Goal: Task Accomplishment & Management: Manage account settings

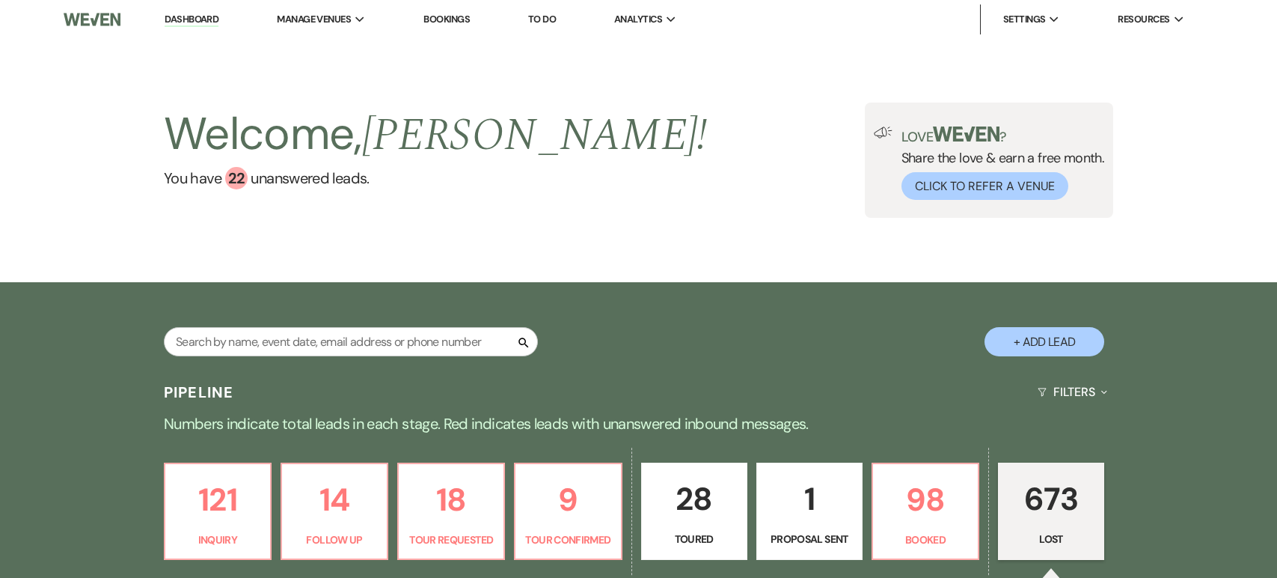
select select "8"
select select "6"
select select "8"
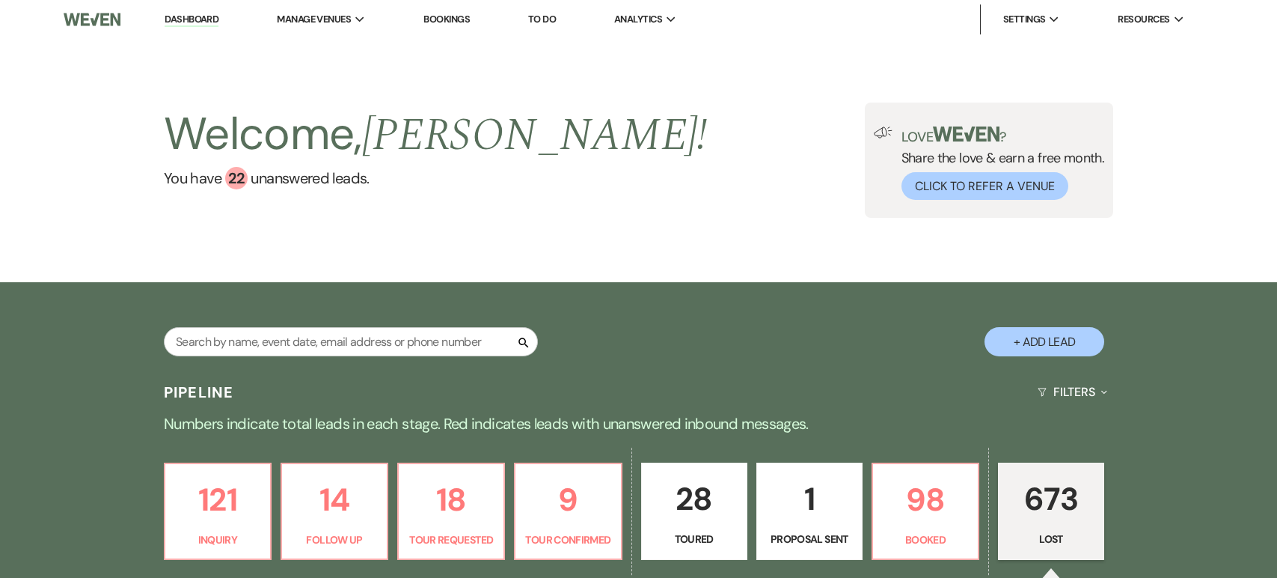
select select "6"
select select "8"
select select "6"
select select "8"
select select "6"
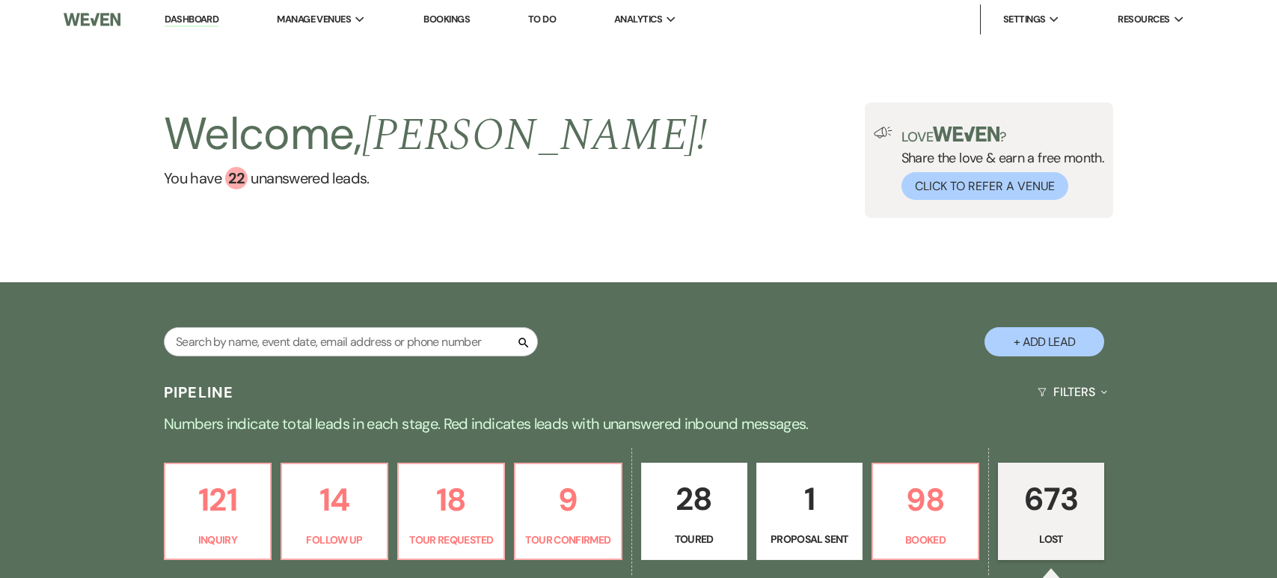
select select "8"
select select "10"
select select "8"
select select "6"
select select "8"
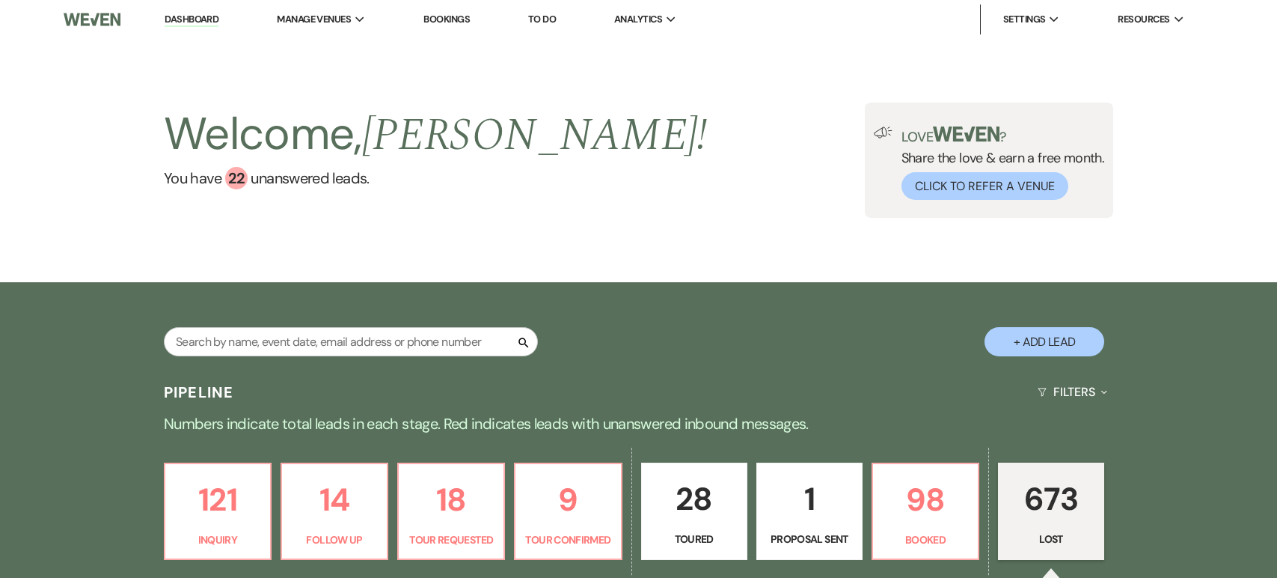
select select "6"
select select "8"
select select "7"
select select "8"
select select "6"
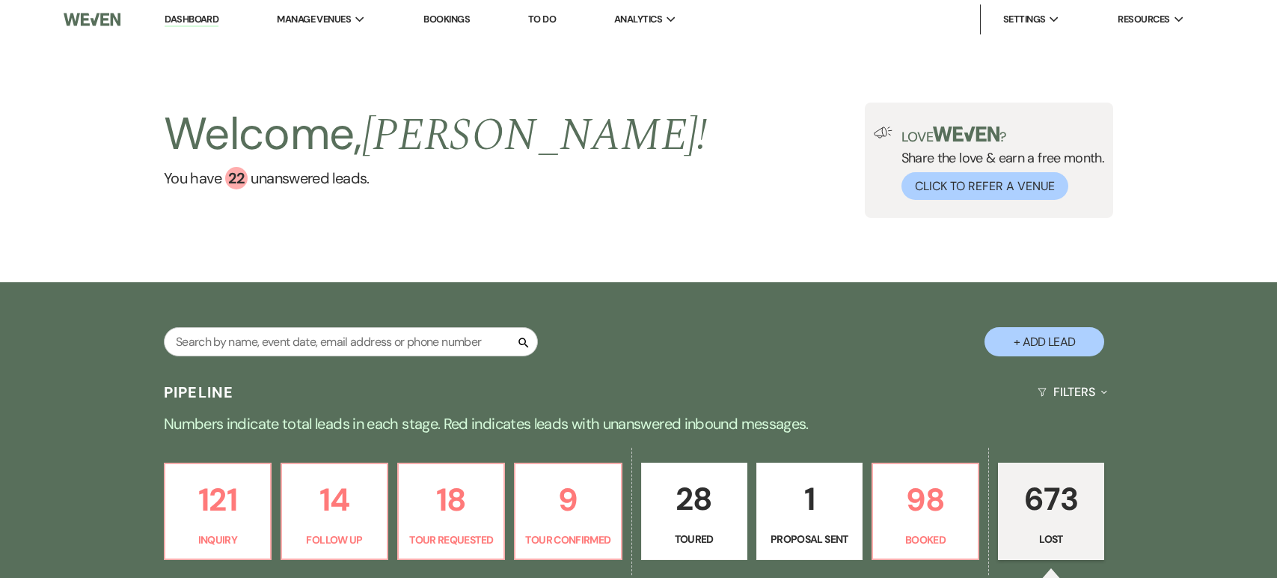
select select "8"
select select "6"
select select "8"
select select "6"
select select "8"
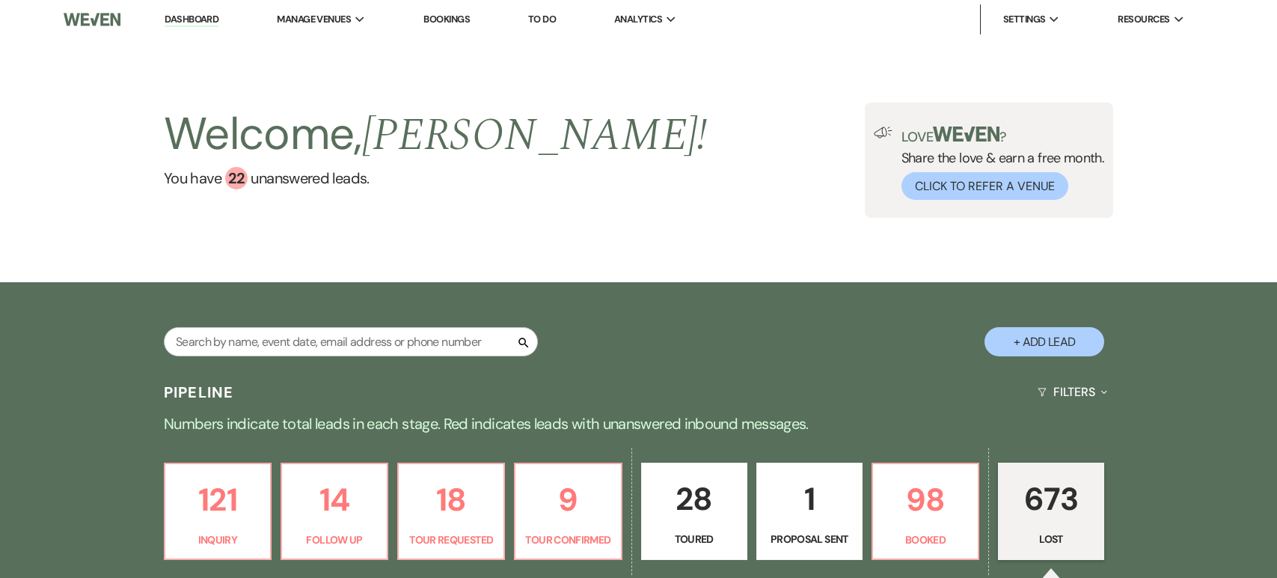
select select "6"
select select "8"
select select "10"
select select "8"
select select "6"
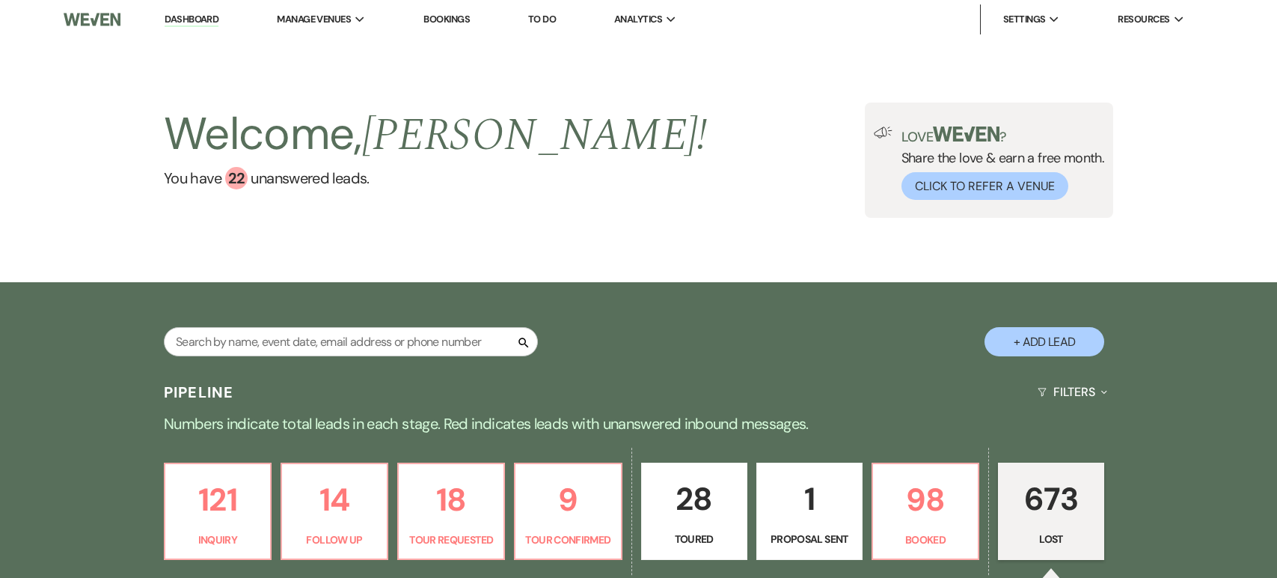
select select "8"
select select "6"
select select "8"
select select "6"
select select "8"
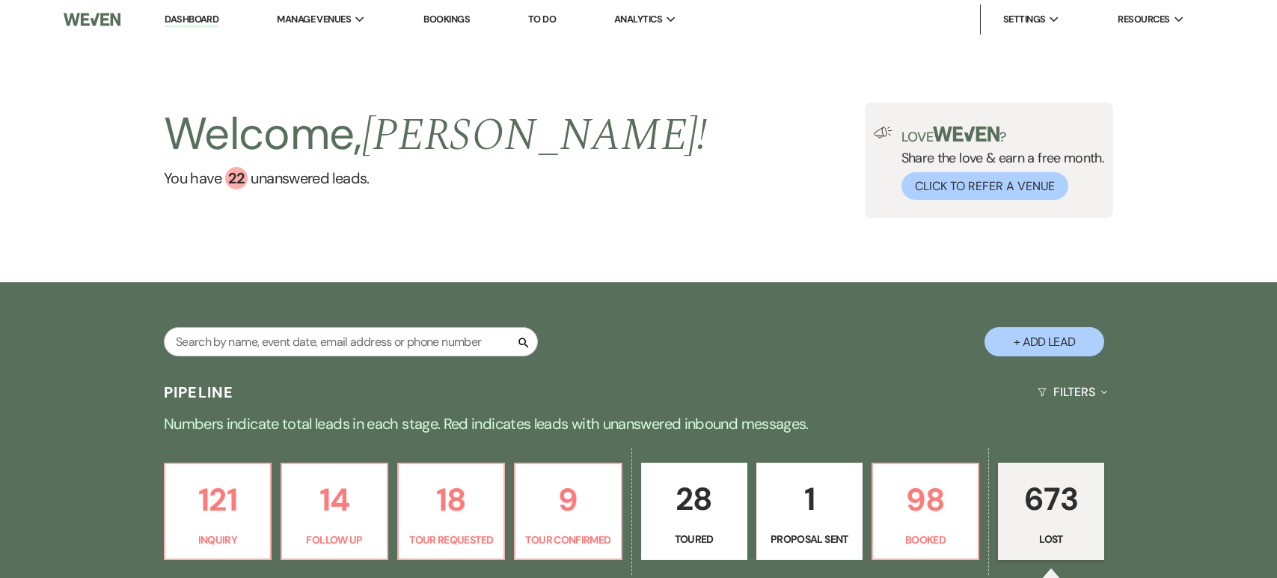
select select "5"
select select "8"
select select "5"
select select "8"
select select "6"
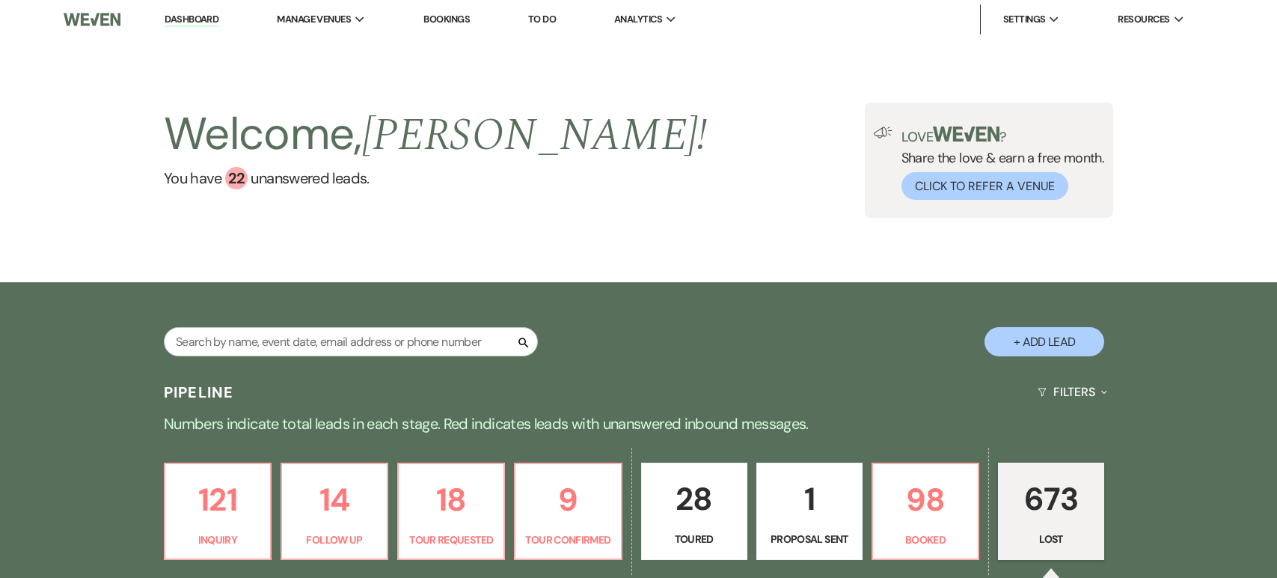
select select "8"
select select "6"
select select "8"
select select "5"
select select "8"
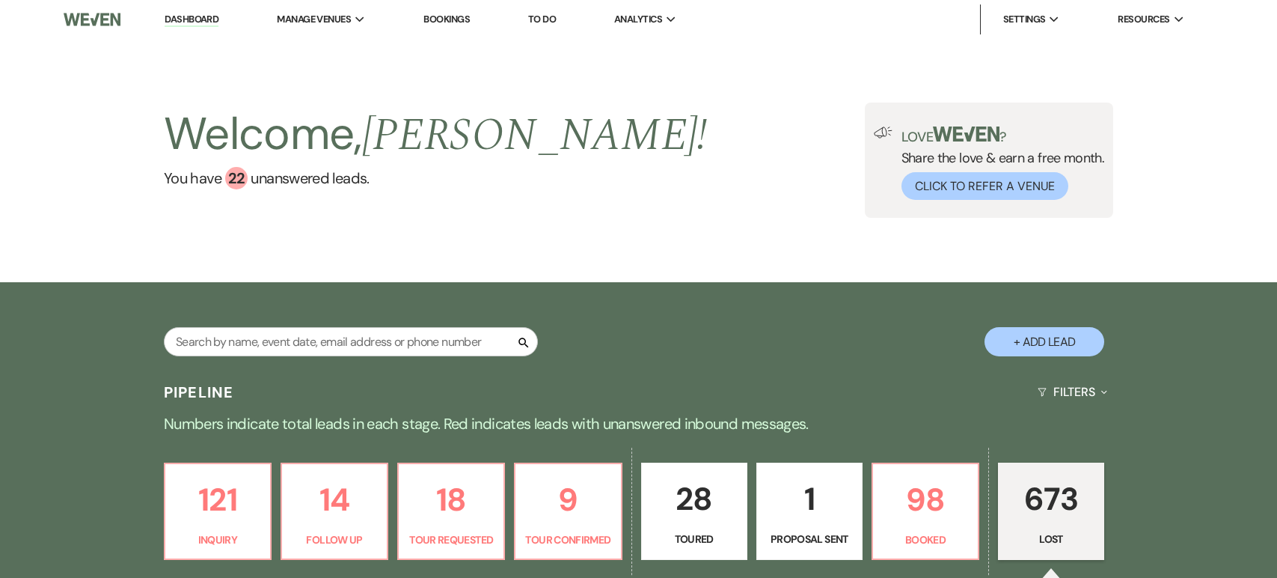
select select "8"
select select "6"
select select "8"
select select "6"
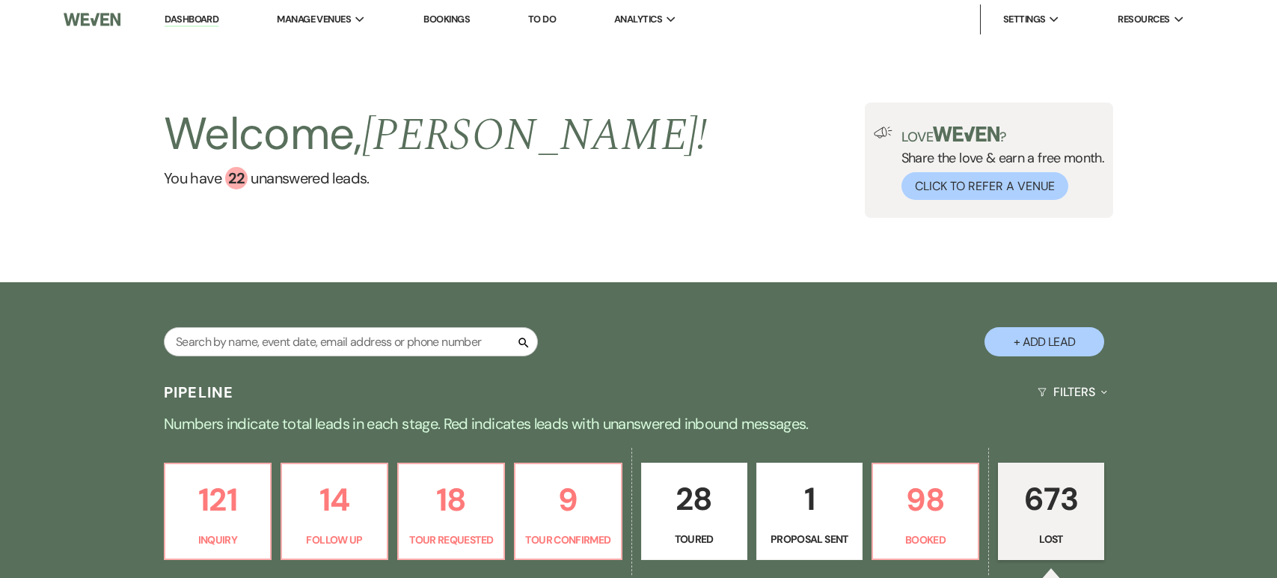
select select "8"
select select "10"
select select "8"
select select "6"
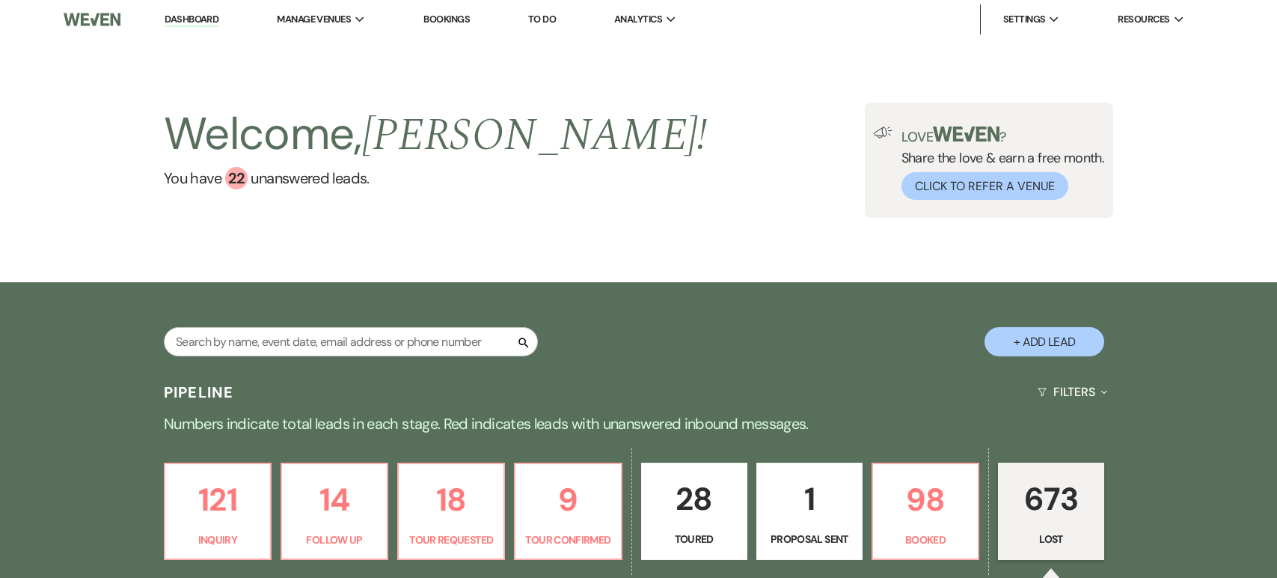
select select "8"
select select "6"
select select "8"
select select "9"
select select "8"
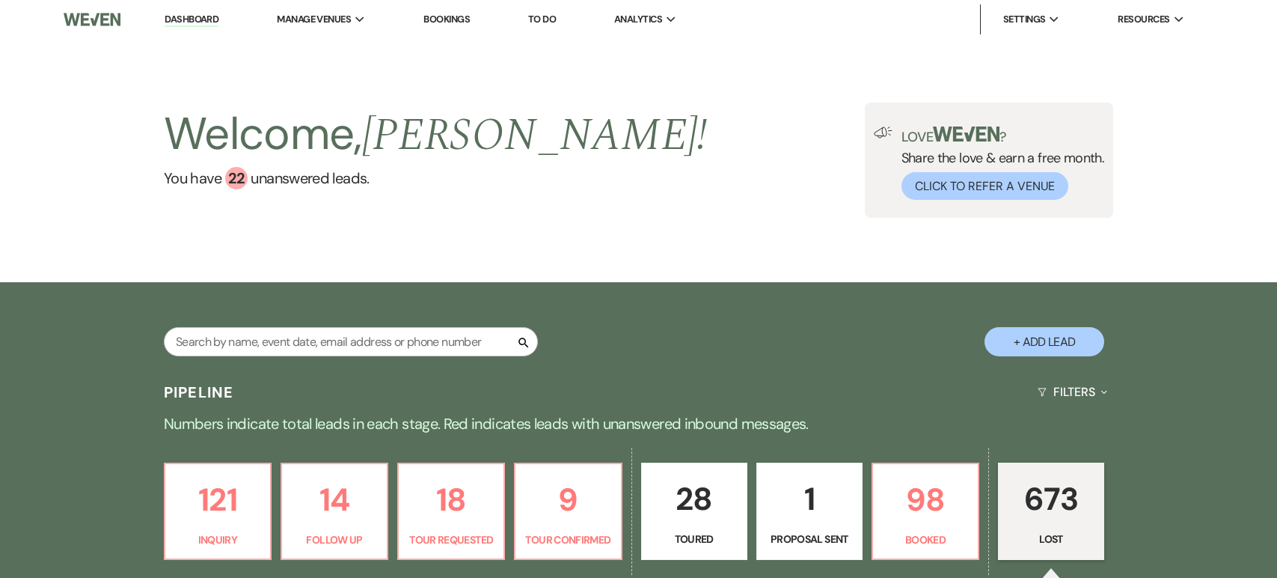
select select "6"
select select "8"
select select "5"
select select "8"
select select "5"
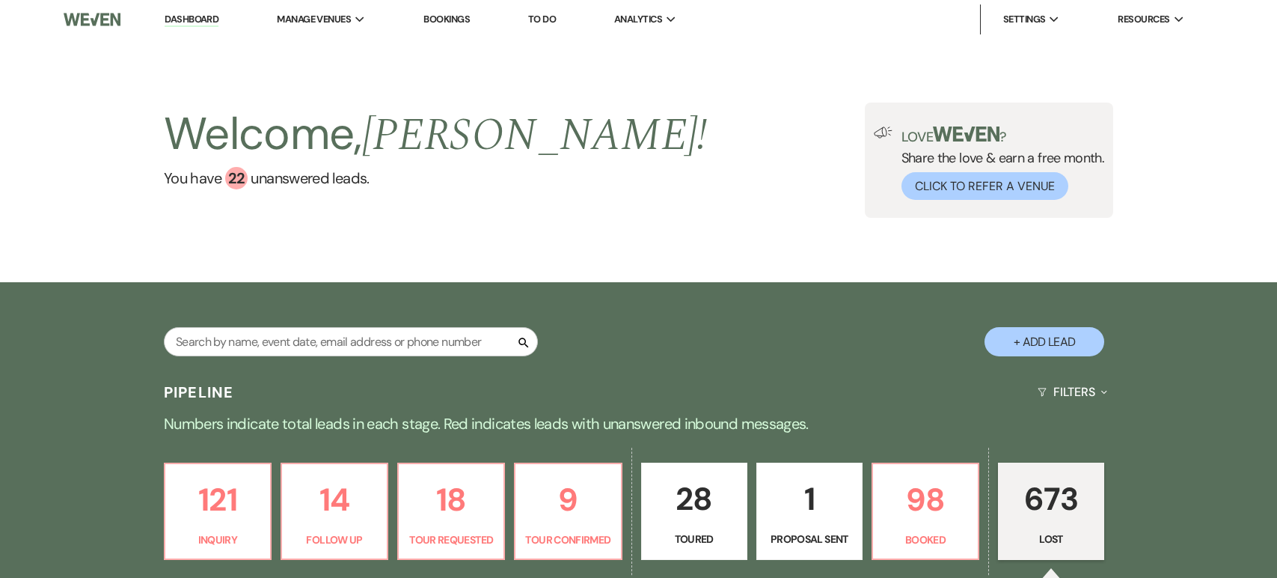
select select "8"
select select "6"
select select "8"
select select "9"
select select "8"
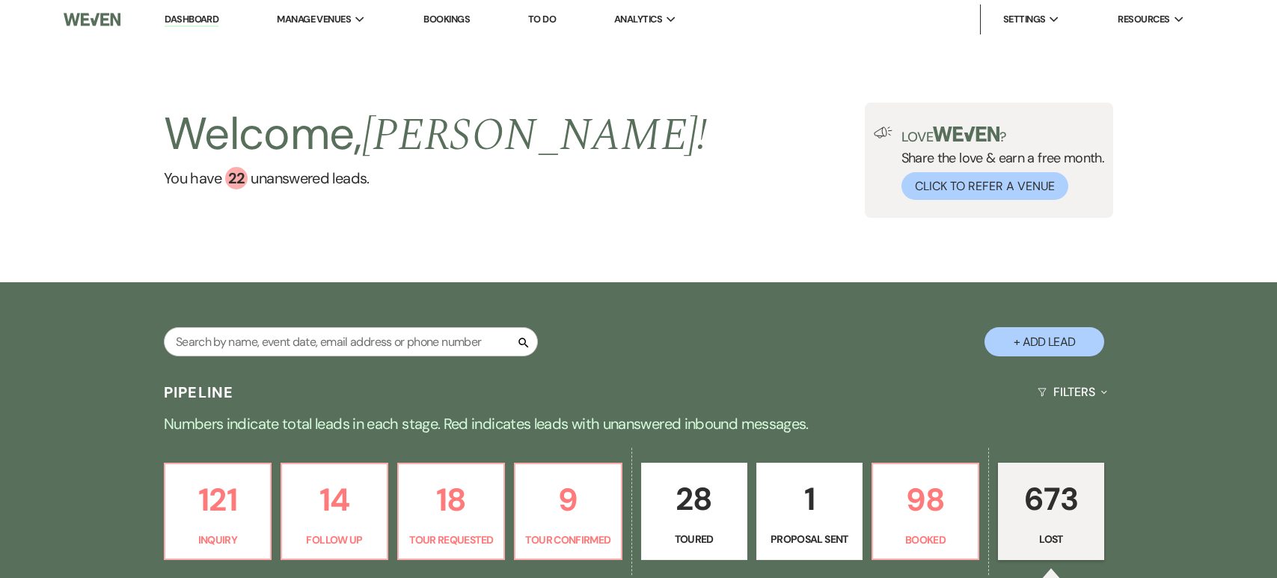
select select "7"
select select "8"
select select "5"
select select "8"
select select "7"
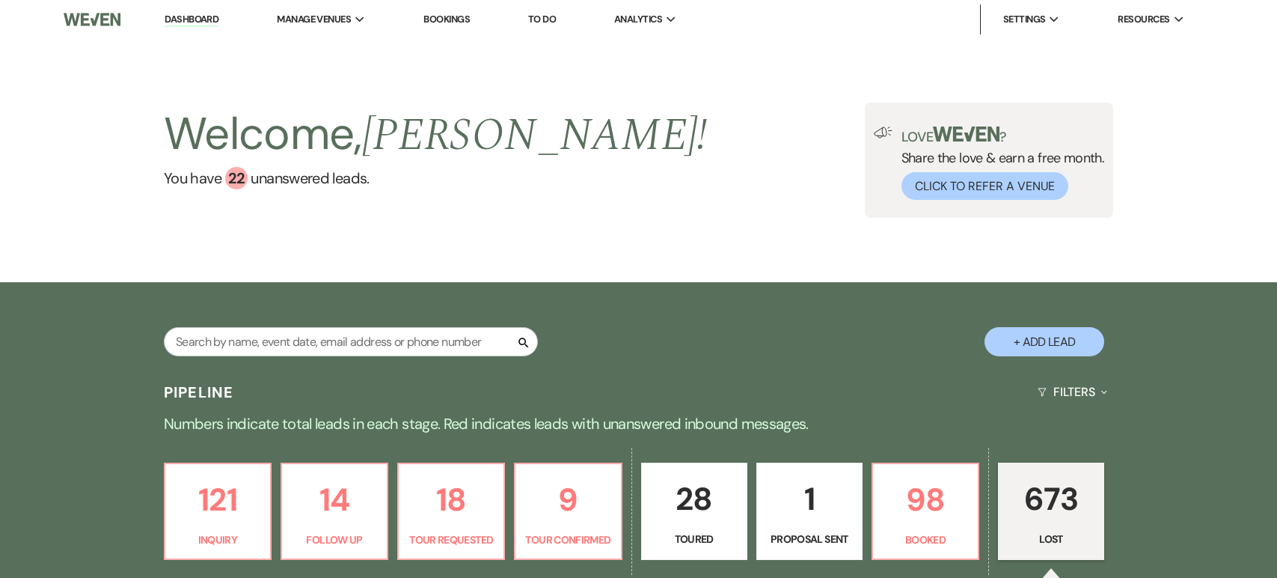
select select "8"
select select "5"
select select "8"
select select "5"
select select "8"
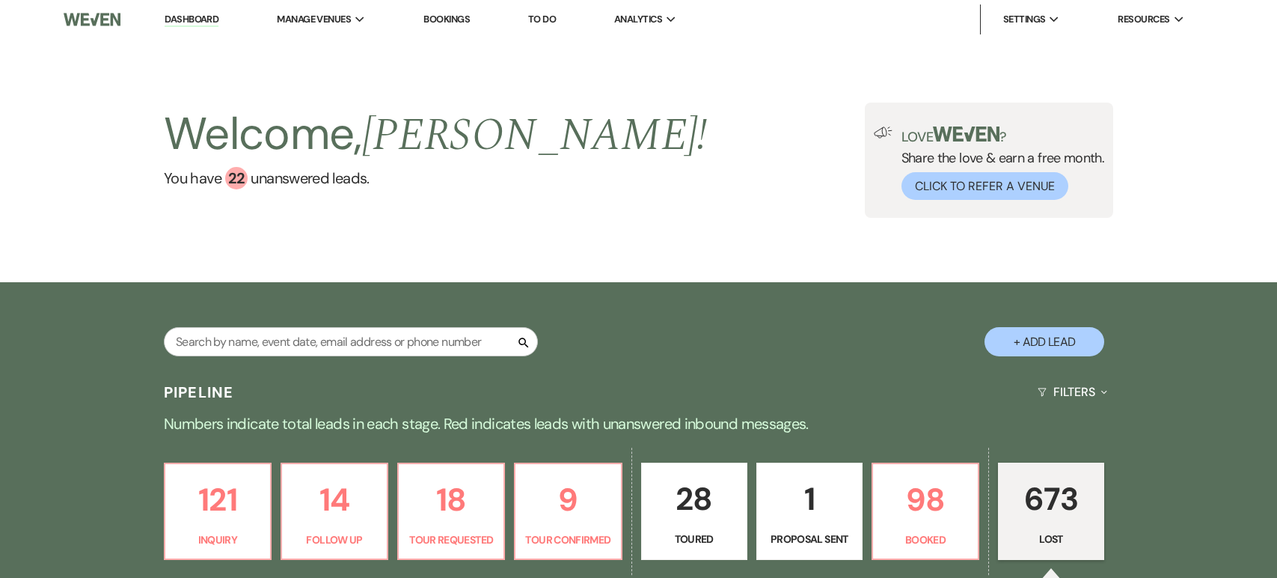
select select "8"
select select "9"
select select "8"
select select "5"
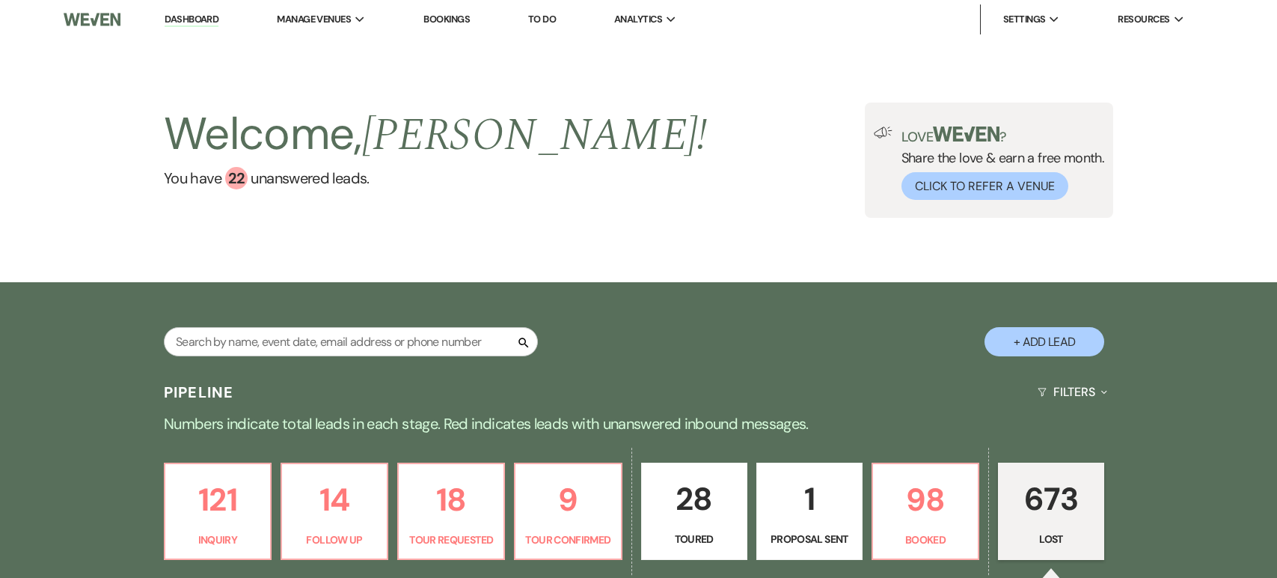
select select "8"
select select "5"
select select "8"
select select "6"
select select "8"
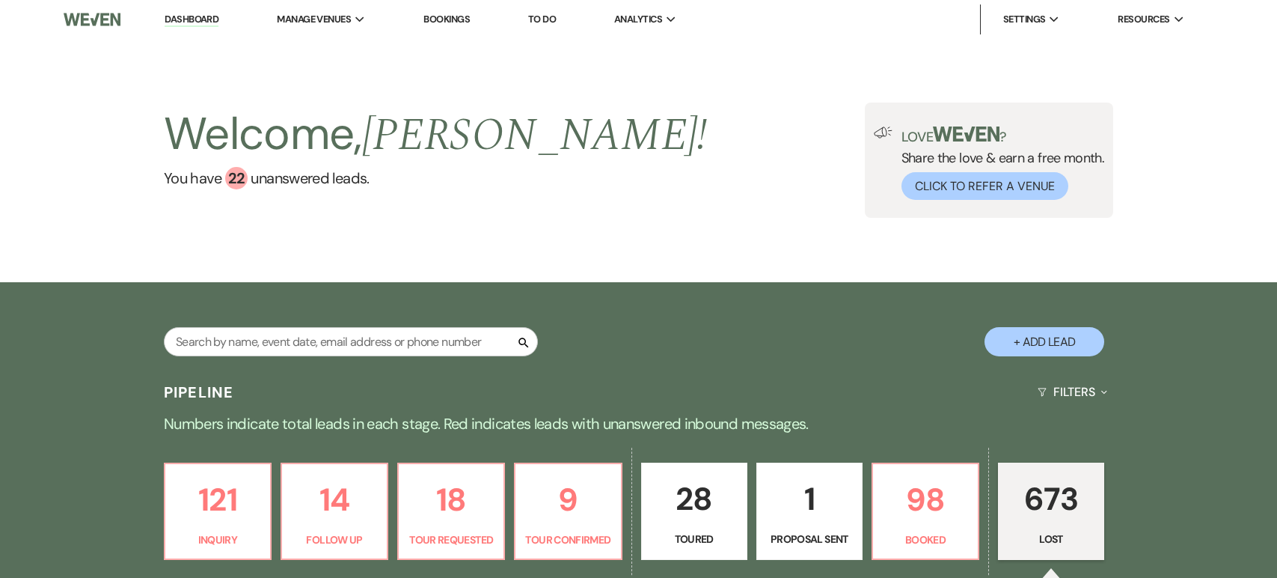
select select "5"
select select "8"
select select "9"
select select "8"
select select "6"
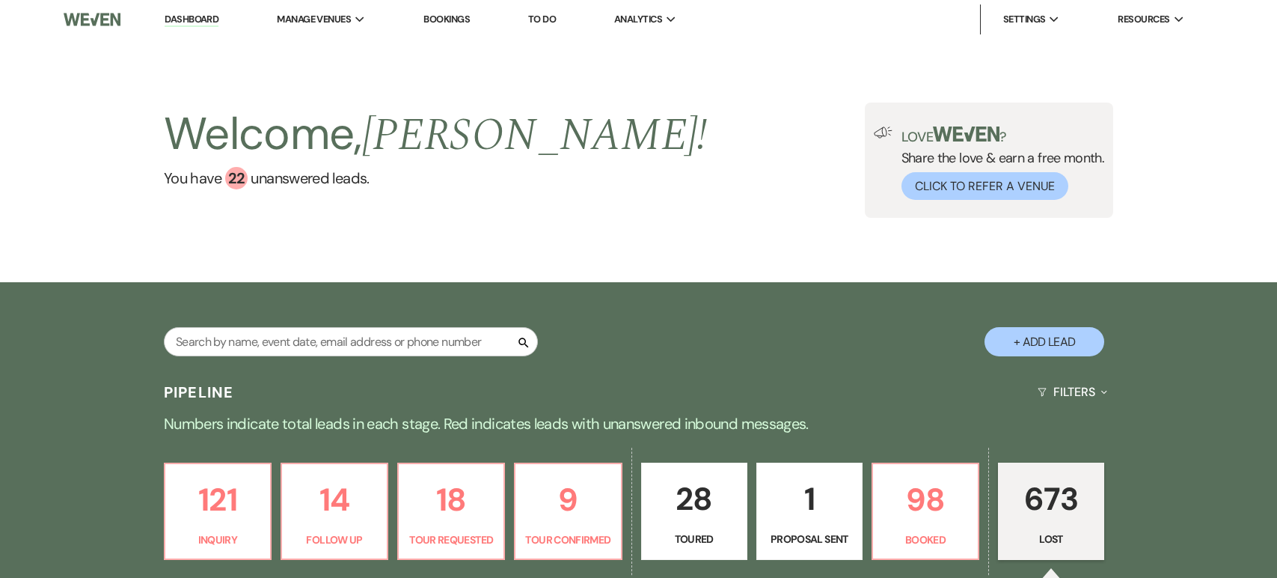
select select "8"
select select "7"
select select "8"
select select "6"
select select "8"
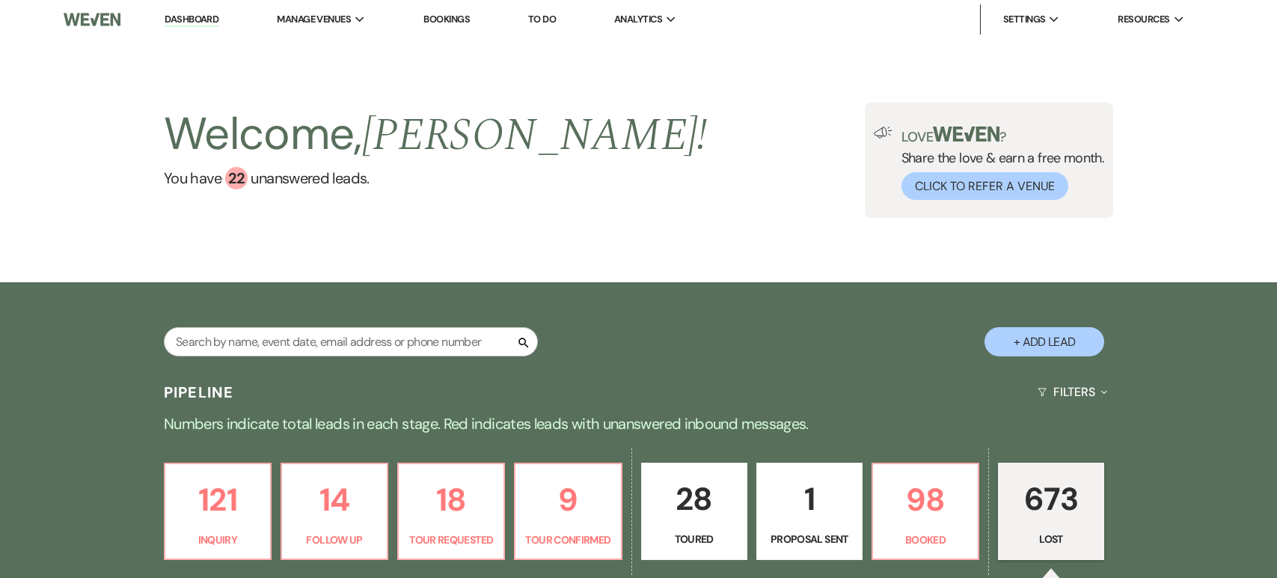
select select "6"
select select "8"
select select "6"
select select "8"
select select "5"
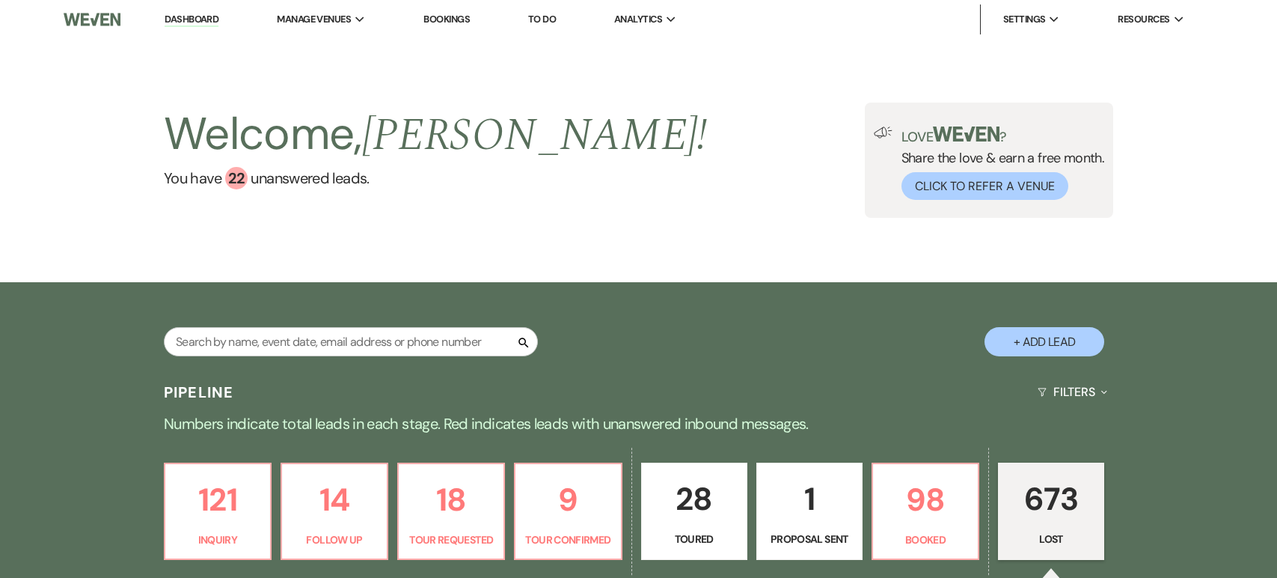
select select "8"
select select "6"
select select "8"
select select "6"
select select "8"
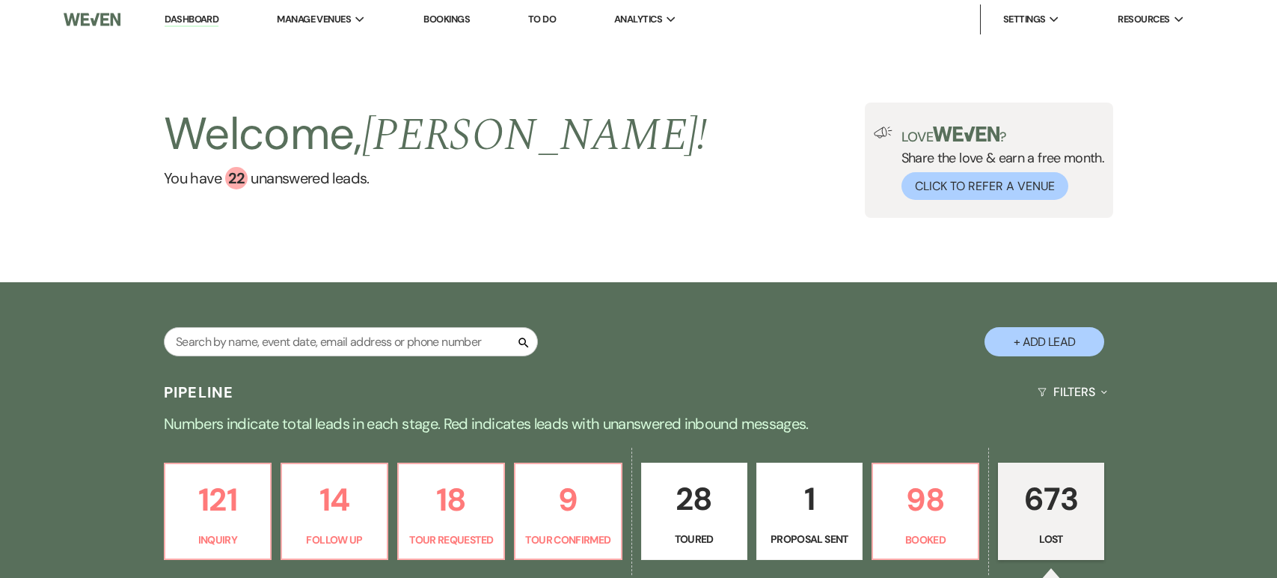
select select "5"
select select "8"
select select "5"
select select "8"
select select "6"
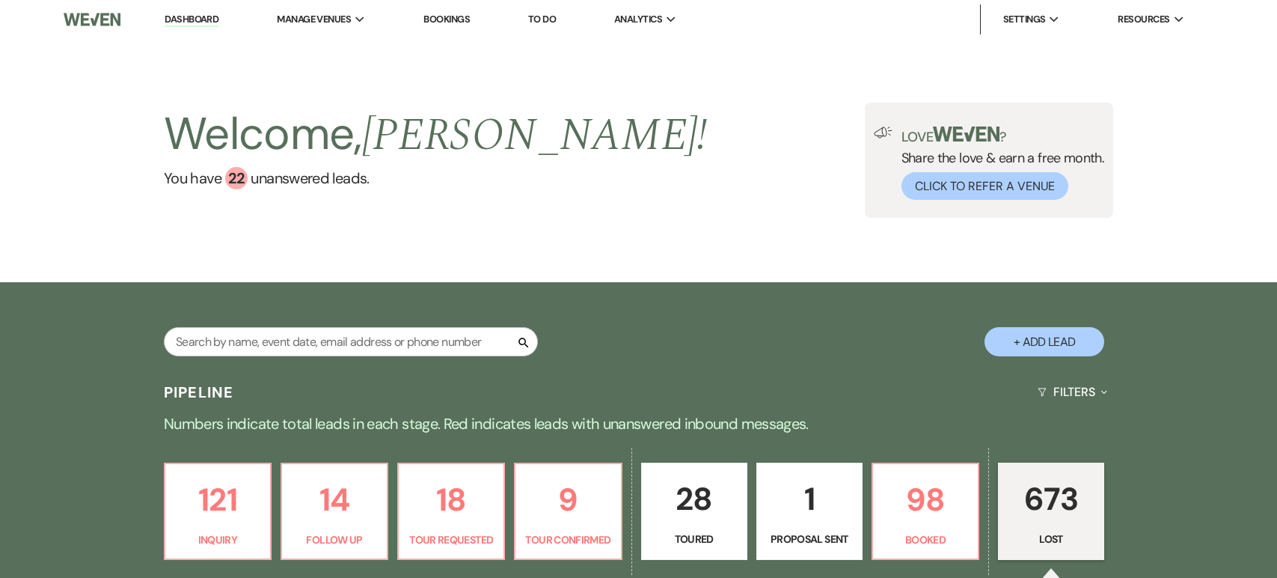
select select "8"
select select "5"
select select "8"
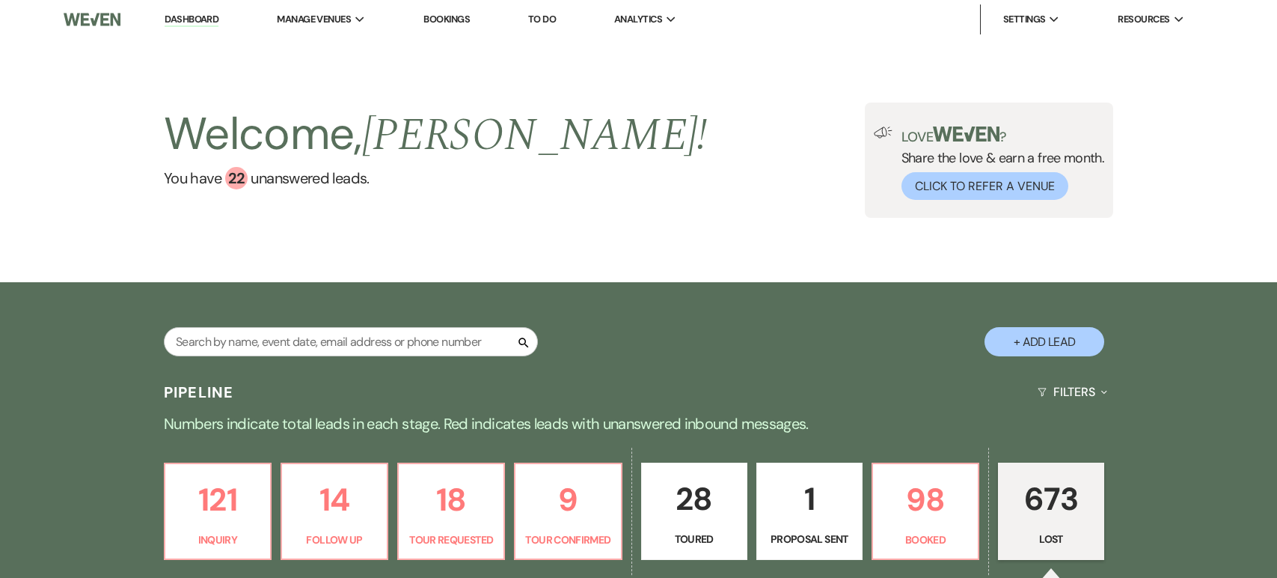
select select "6"
select select "8"
select select "6"
select select "8"
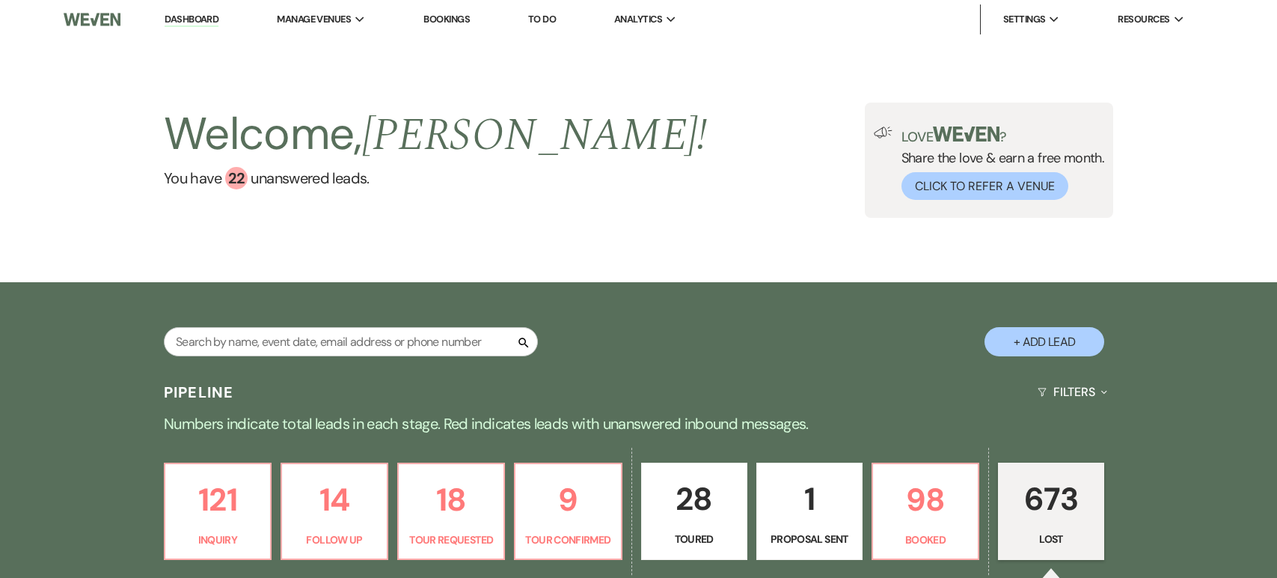
select select "8"
select select "6"
select select "8"
select select "5"
select select "8"
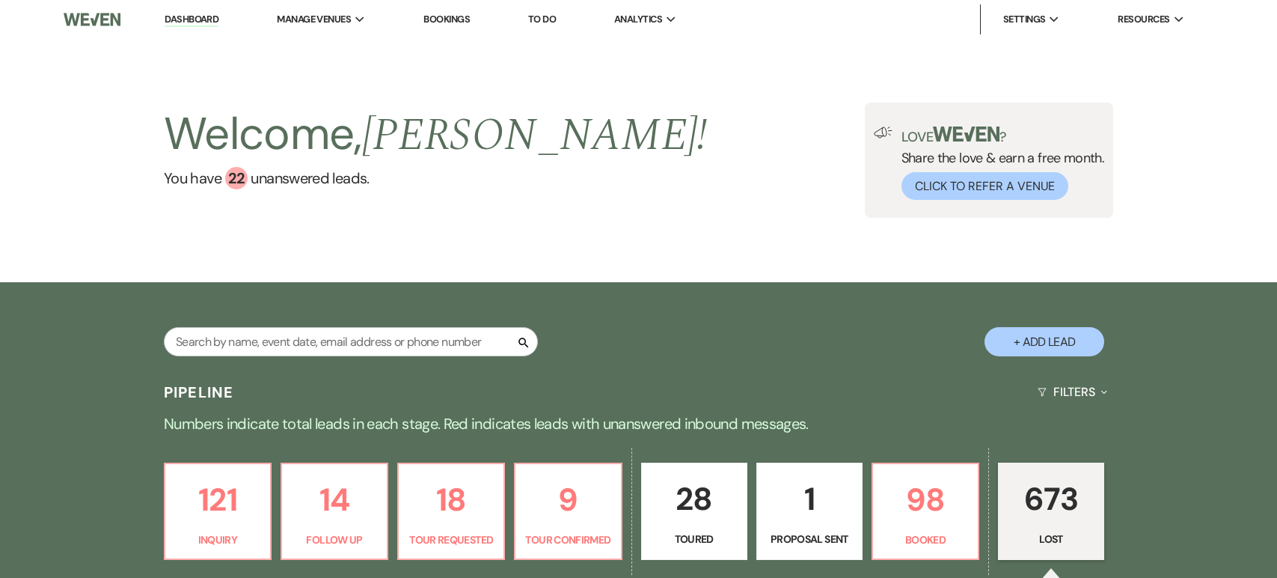
select select "6"
select select "8"
select select "5"
select select "8"
select select "5"
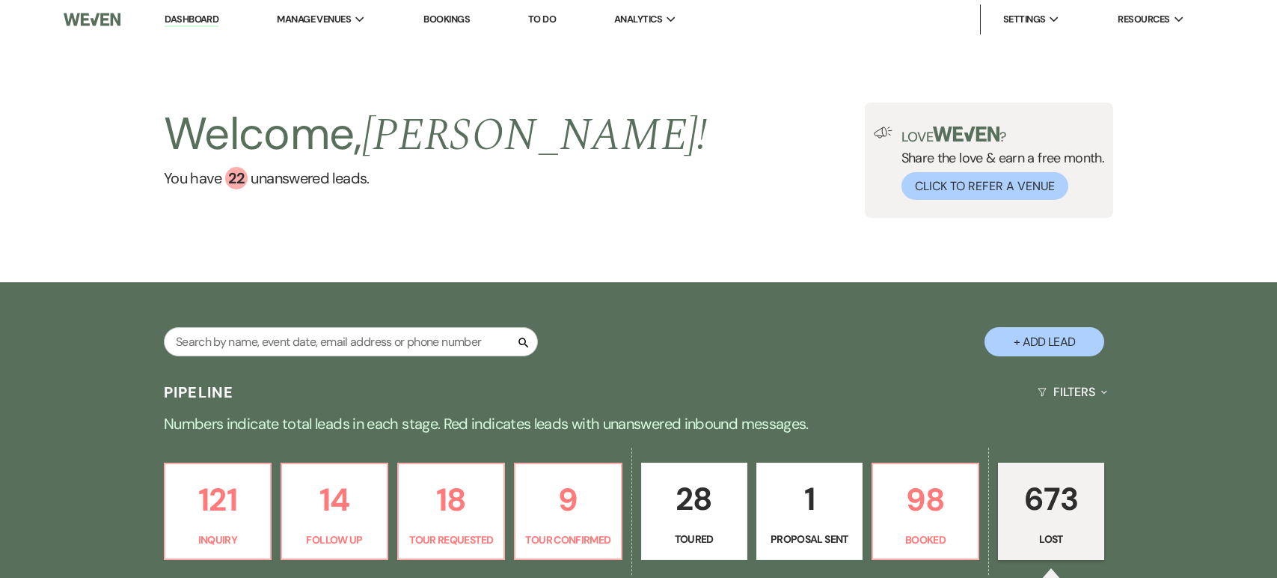
select select "8"
select select "6"
select select "8"
select select "6"
select select "8"
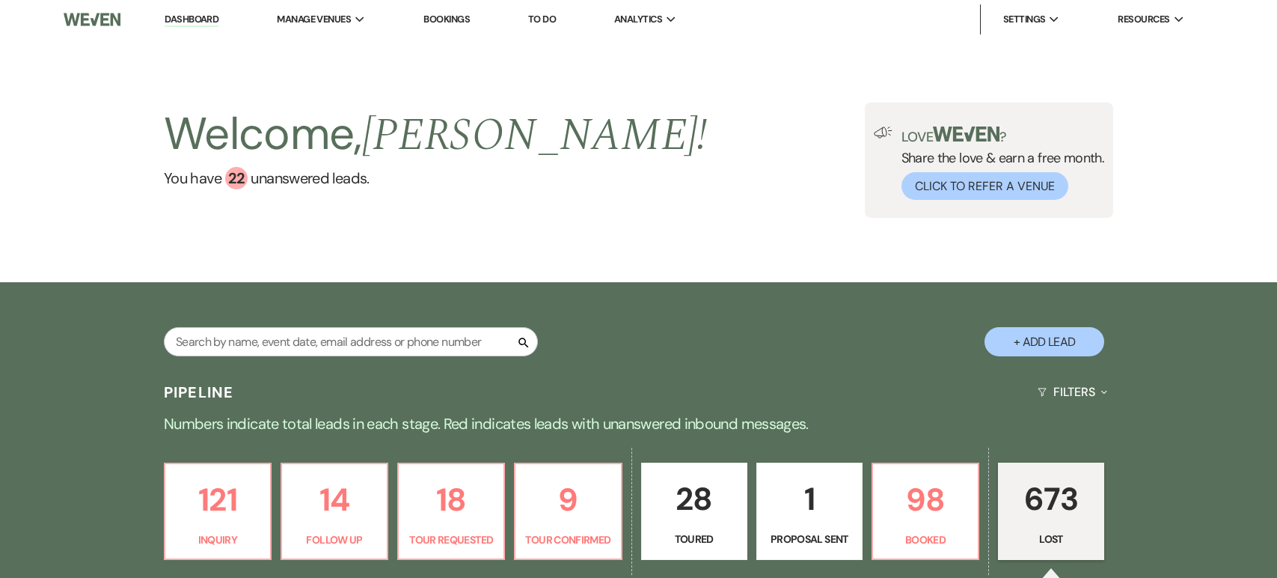
select select "5"
select select "8"
select select "5"
select select "8"
select select "6"
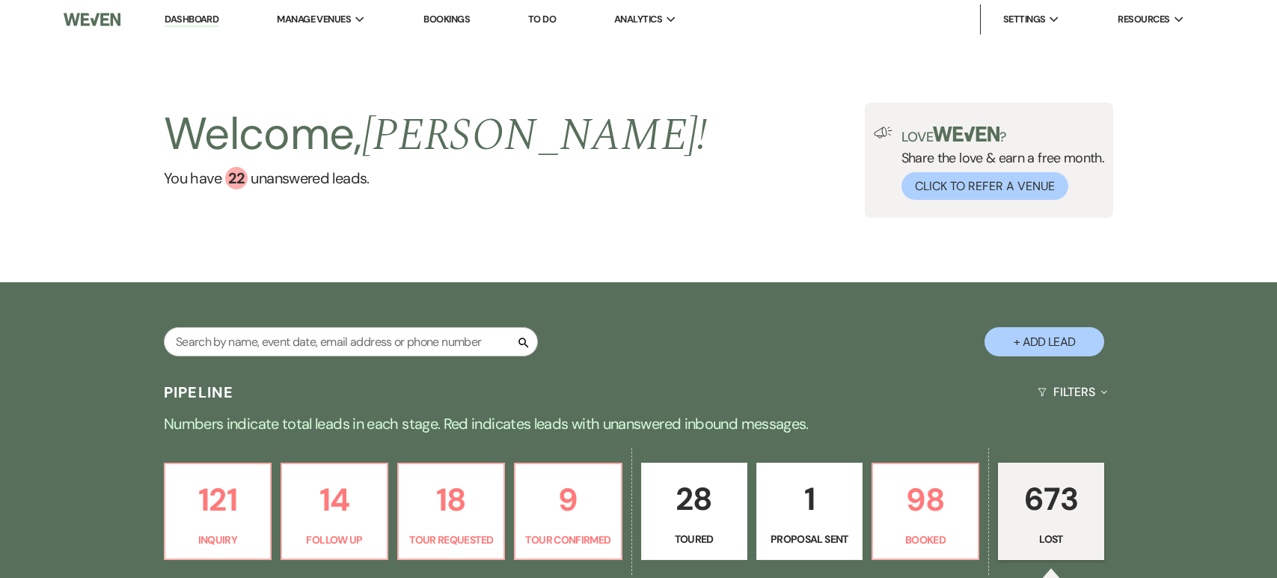
select select "8"
select select "6"
select select "8"
select select "5"
select select "8"
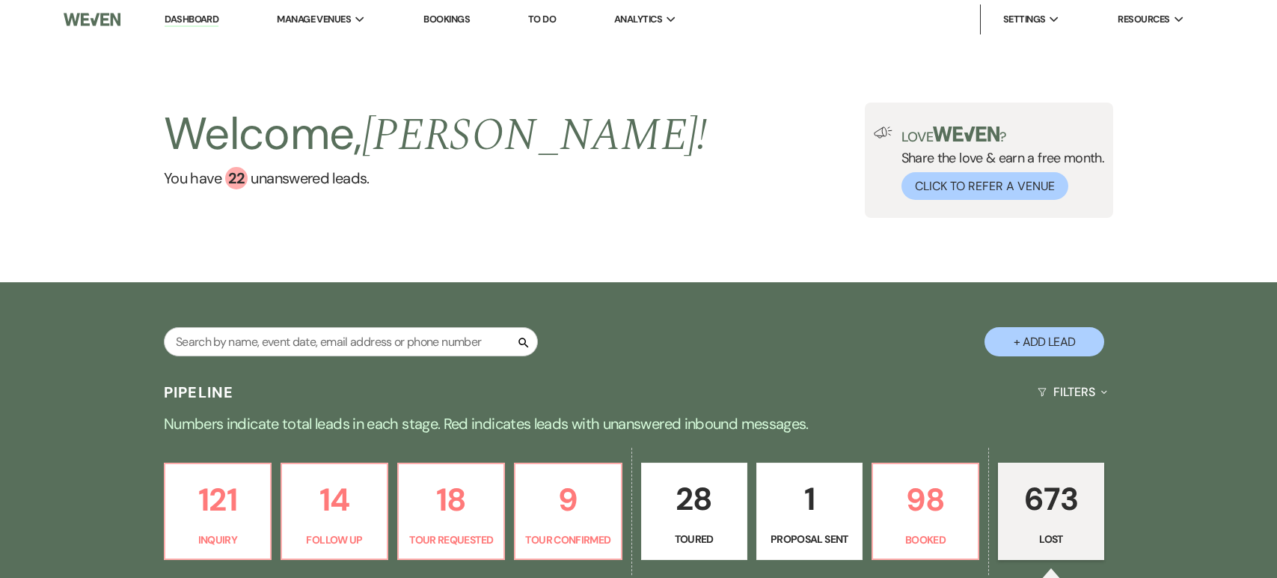
select select "5"
select select "8"
select select "5"
select select "8"
select select "5"
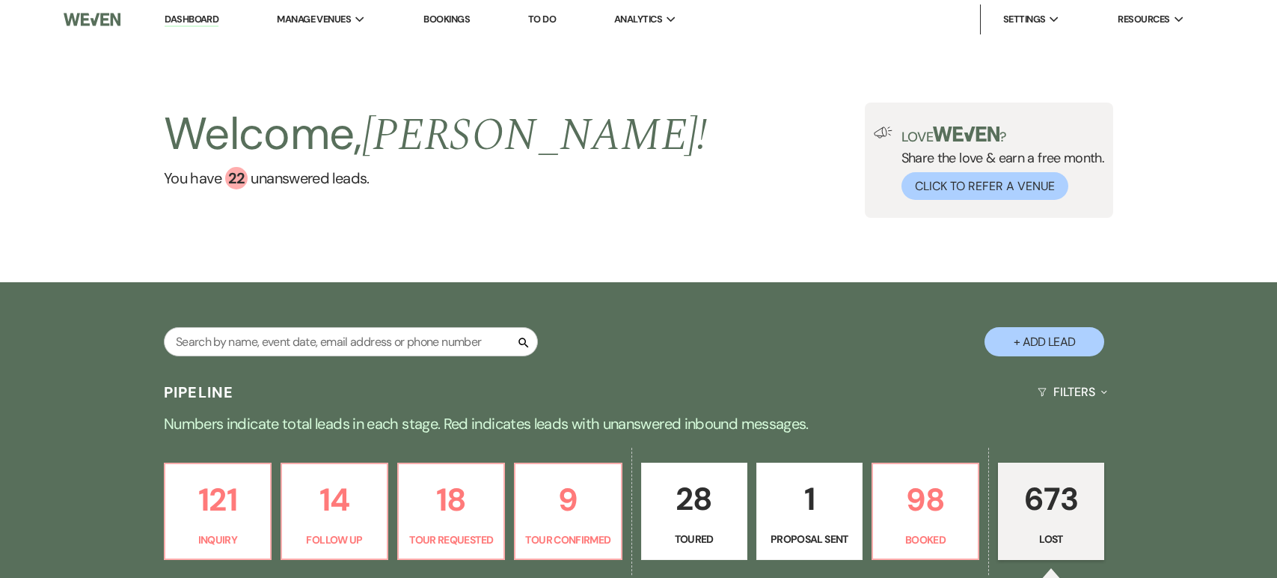
select select "8"
select select "5"
select select "8"
select select "5"
select select "8"
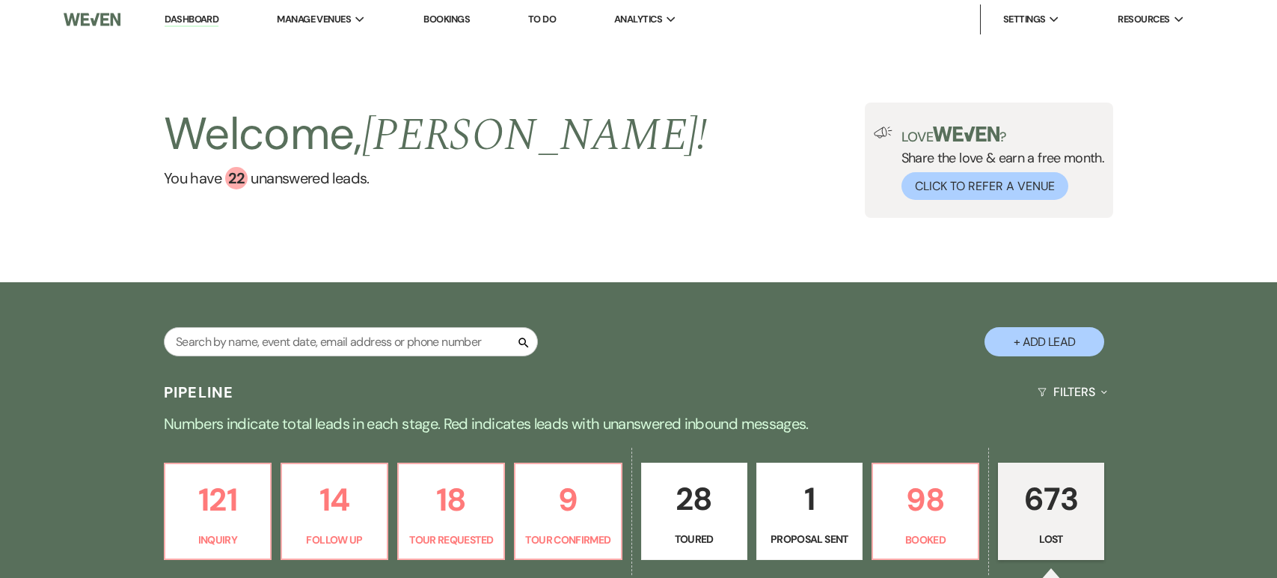
select select "6"
select select "8"
select select "6"
select select "8"
select select "5"
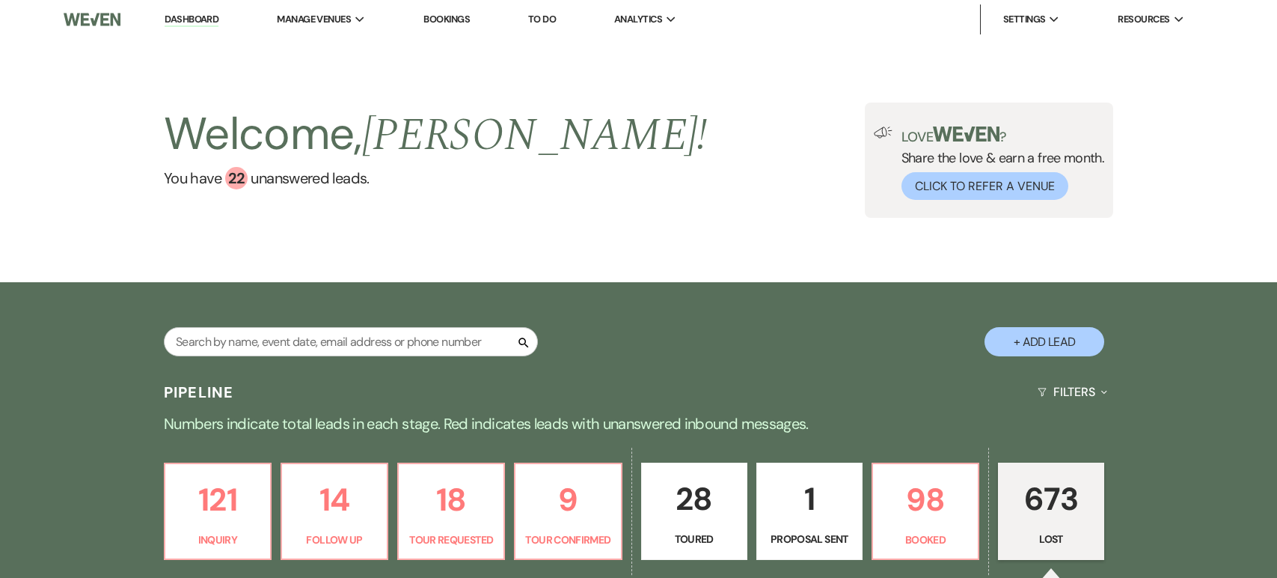
select select "8"
select select "5"
select select "8"
select select "5"
select select "8"
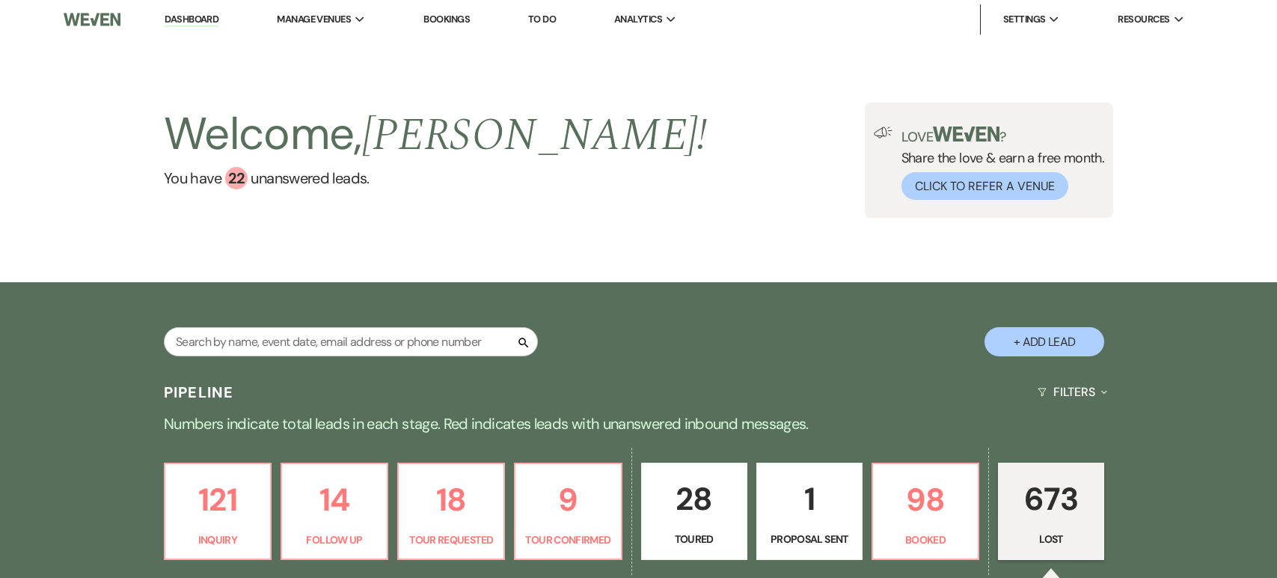
select select "6"
select select "8"
select select "5"
select select "8"
select select "5"
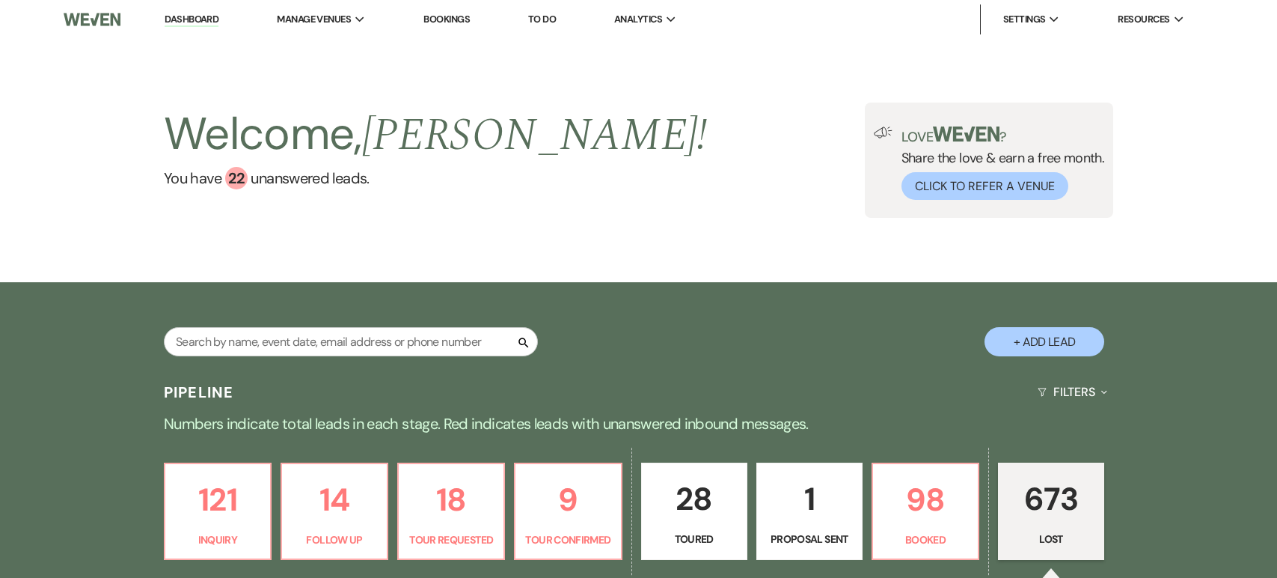
select select "8"
select select "5"
select select "8"
select select "5"
select select "8"
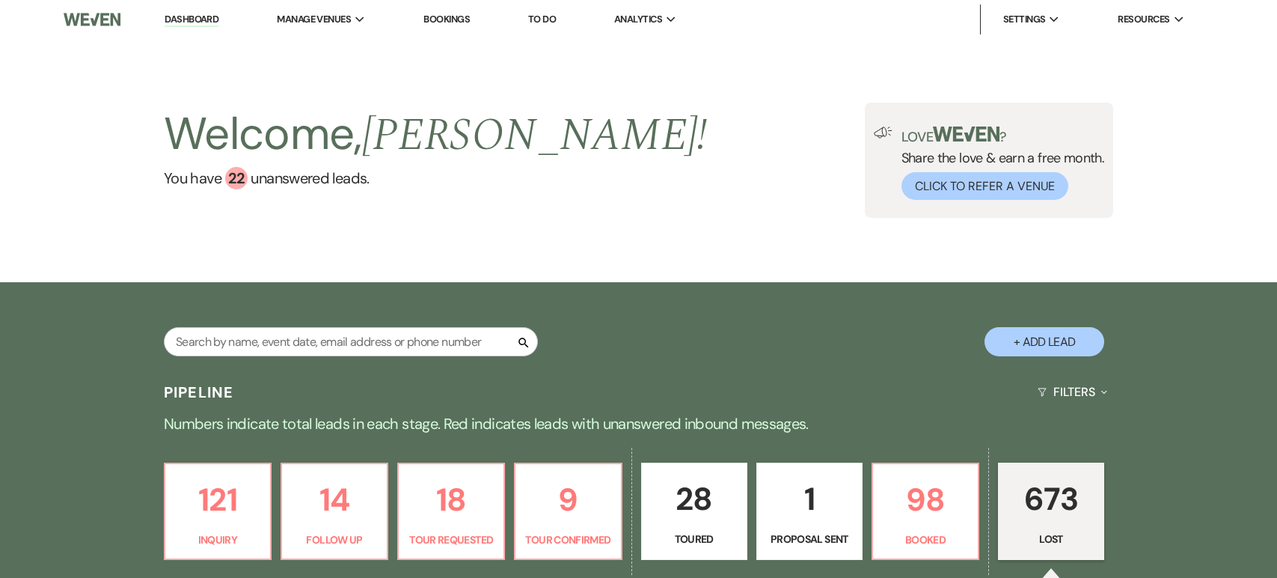
select select "5"
select select "8"
select select "6"
select select "8"
select select "10"
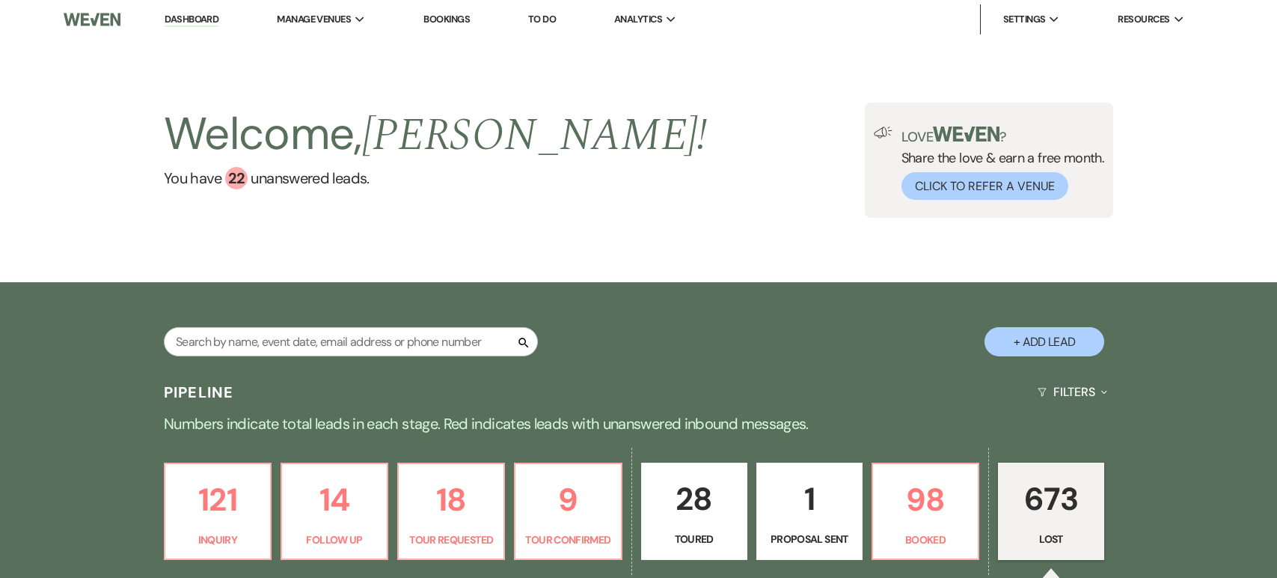
select select "8"
select select "5"
select select "8"
select select "5"
select select "8"
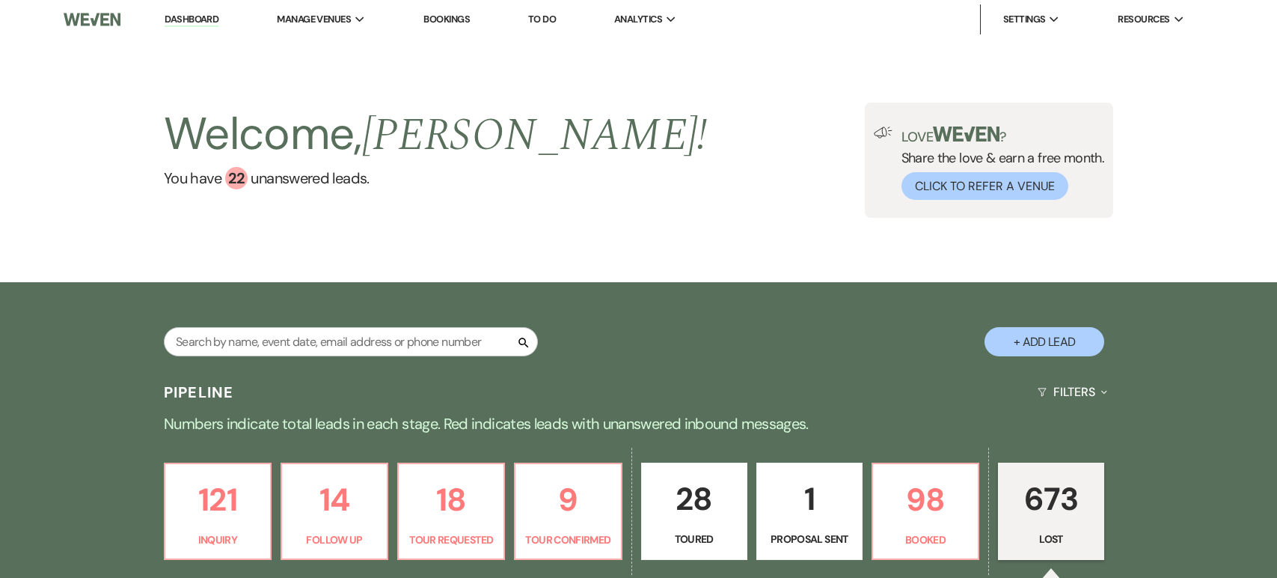
select select "5"
select select "8"
select select "10"
select select "8"
select select "5"
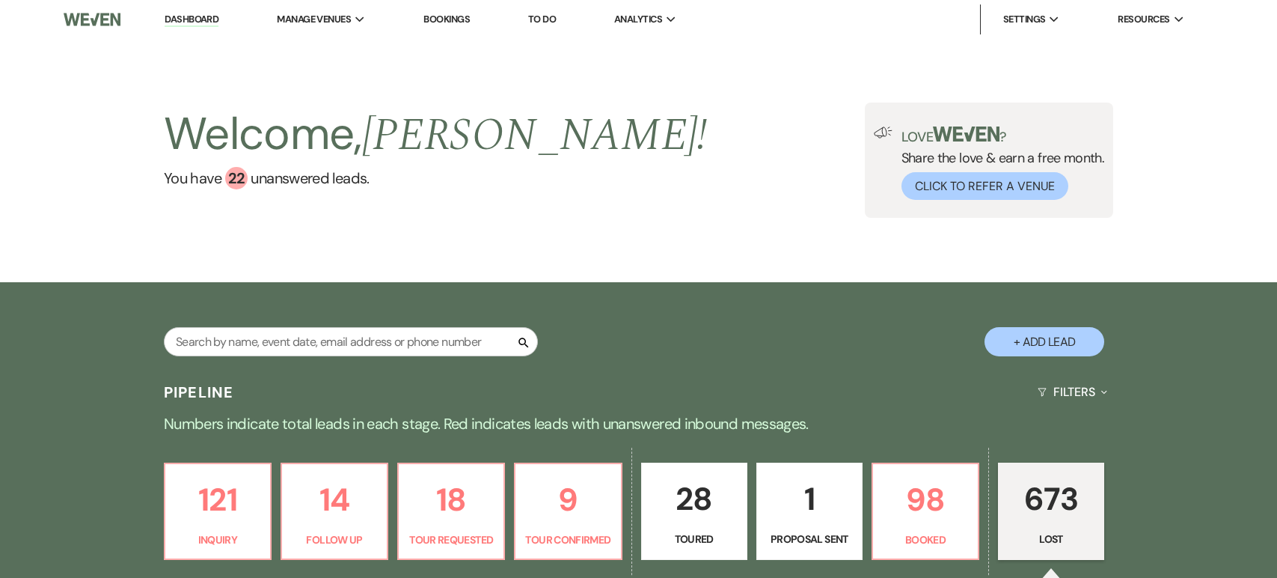
select select "8"
select select "5"
select select "8"
select select "10"
select select "8"
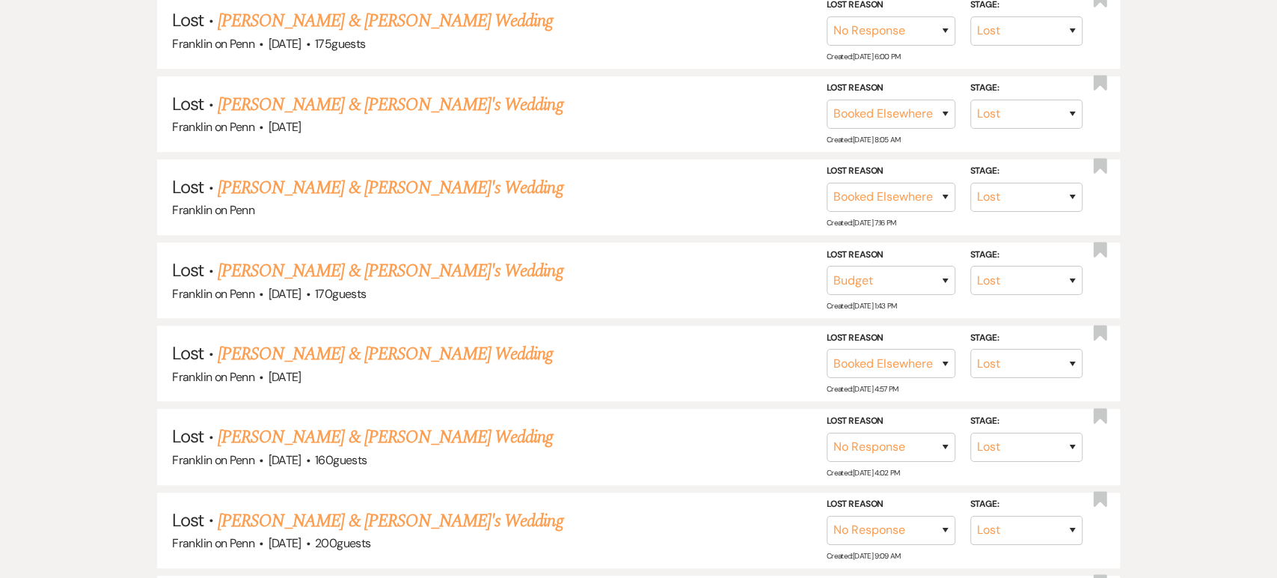
scroll to position [11425, 0]
